Goal: Connect with others: Connect with others

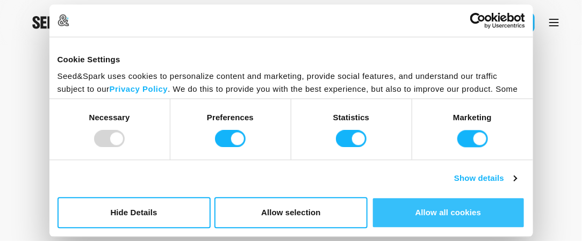
click at [457, 218] on button "Allow all cookies" at bounding box center [448, 212] width 153 height 31
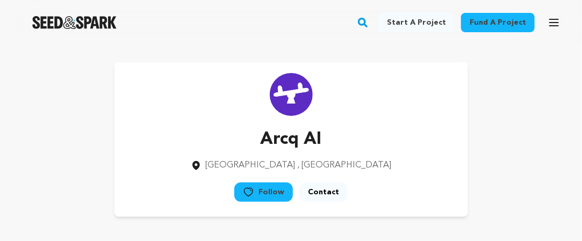
click at [281, 194] on link "Follow" at bounding box center [263, 192] width 59 height 19
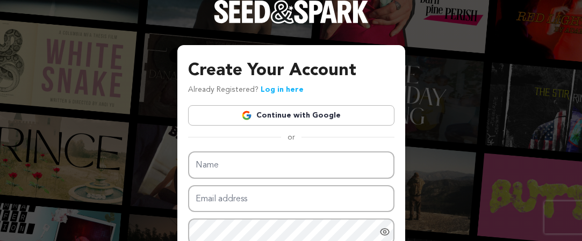
scroll to position [145, 0]
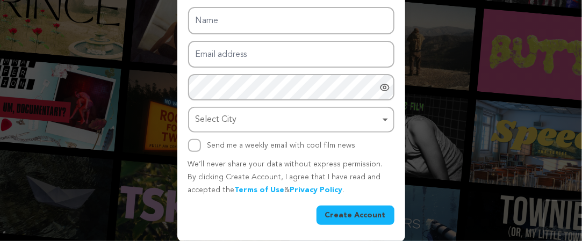
click at [454, 188] on div "Create Your Account Already Registered? Log in here Continue with Google or eyJ…" at bounding box center [291, 48] width 582 height 387
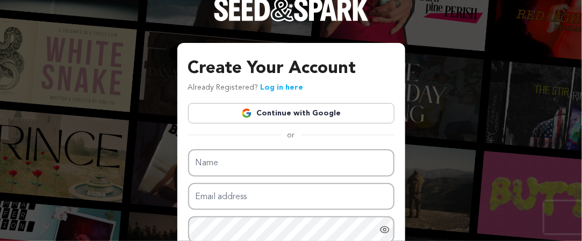
scroll to position [0, 0]
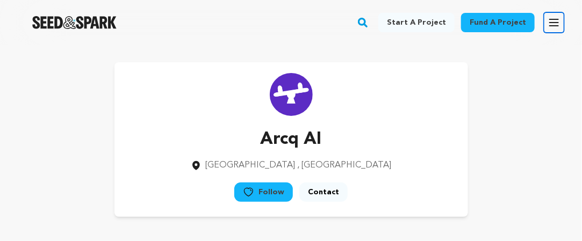
click at [564, 27] on button "Open main menu" at bounding box center [555, 23] width 22 height 22
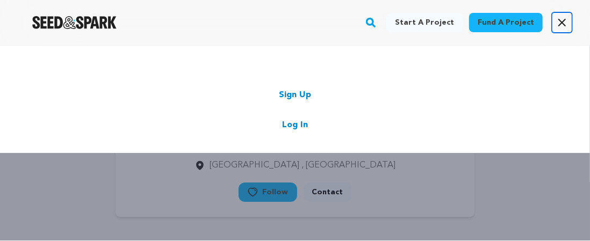
click at [566, 20] on icon "button" at bounding box center [562, 22] width 13 height 13
